Goal: Task Accomplishment & Management: Manage account settings

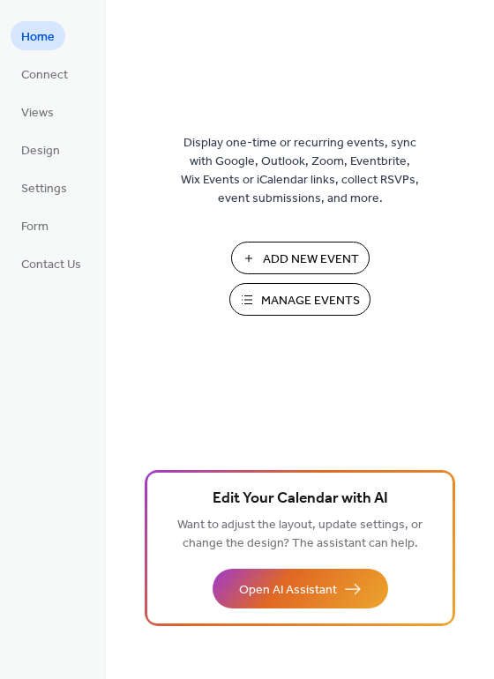
click at [306, 309] on span "Manage Events" at bounding box center [310, 301] width 99 height 19
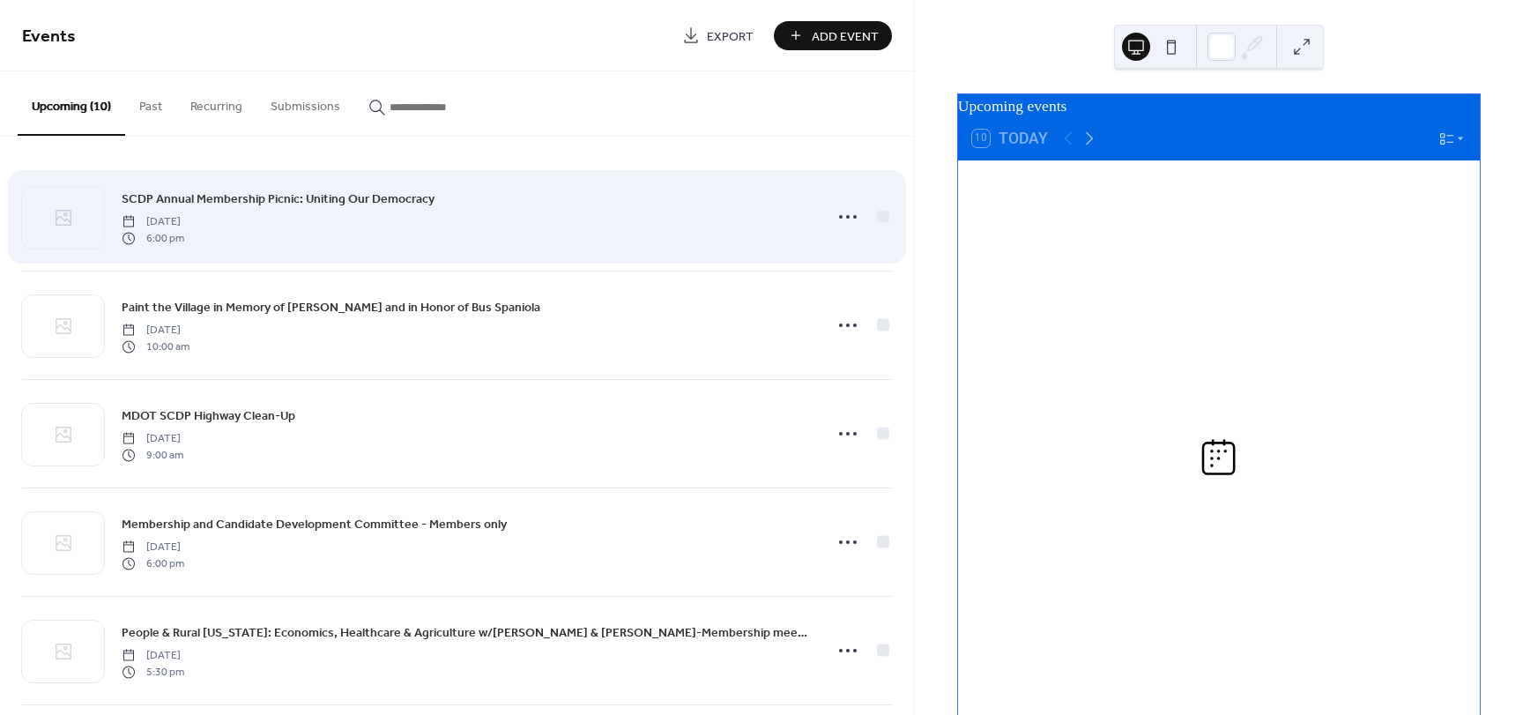
click at [291, 190] on span "SCDP Annual Membership Picnic: Uniting Our Democracy" at bounding box center [278, 199] width 313 height 19
